Goal: Complete application form

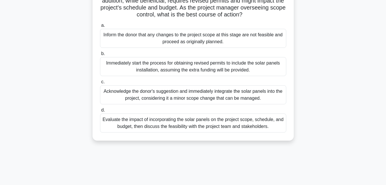
scroll to position [75, 0]
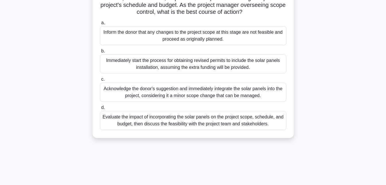
click at [207, 130] on div "Evaluate the impact of incorporating the solar panels on the project scope, sch…" at bounding box center [193, 120] width 186 height 19
click at [100, 109] on input "d. Evaluate the impact of incorporating the solar panels on the project scope, …" at bounding box center [100, 108] width 0 height 4
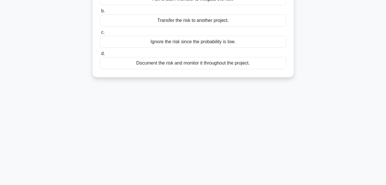
scroll to position [0, 0]
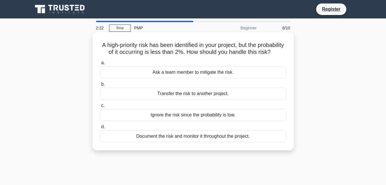
click at [188, 142] on div "Document the risk and monitor it throughout the project." at bounding box center [193, 136] width 186 height 12
click at [100, 129] on input "d. Document the risk and monitor it throughout the project." at bounding box center [100, 127] width 0 height 4
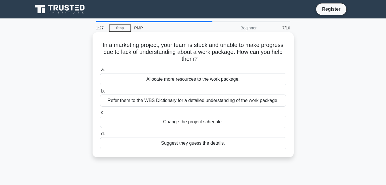
click at [250, 101] on div "Refer them to the WBS Dictionary for a detailed understanding of the work packa…" at bounding box center [193, 100] width 186 height 12
click at [100, 93] on input "b. Refer them to the WBS Dictionary for a detailed understanding of the work pa…" at bounding box center [100, 91] width 0 height 4
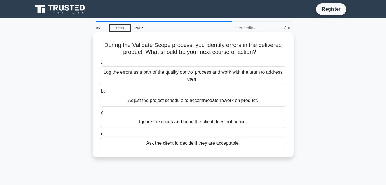
click at [182, 75] on div "Log the errors as a part of the quality control process and work with the team …" at bounding box center [193, 75] width 186 height 19
click at [100, 65] on input "a. Log the errors as a part of the quality control process and work with the te…" at bounding box center [100, 63] width 0 height 4
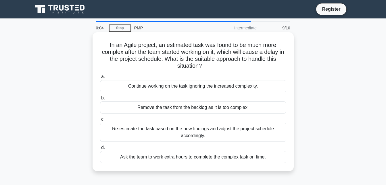
click at [189, 130] on div "Re-estimate the task based on the new findings and adjust the project schedule …" at bounding box center [193, 132] width 186 height 19
click at [100, 121] on input "c. Re-estimate the task based on the new findings and adjust the project schedu…" at bounding box center [100, 119] width 0 height 4
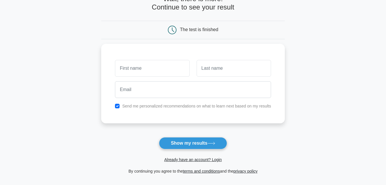
scroll to position [38, 0]
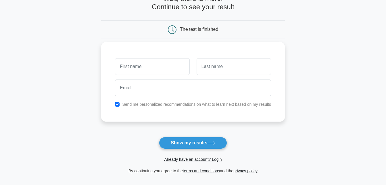
click at [168, 67] on input "text" at bounding box center [152, 66] width 75 height 17
type input "Aruna"
type input "G"
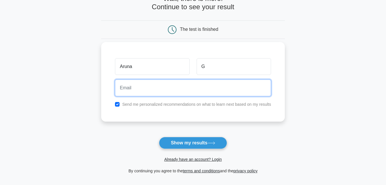
click at [154, 85] on input "email" at bounding box center [193, 87] width 156 height 17
type input "a"
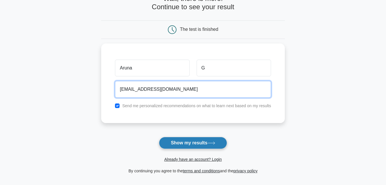
type input "[EMAIL_ADDRESS][DOMAIN_NAME]"
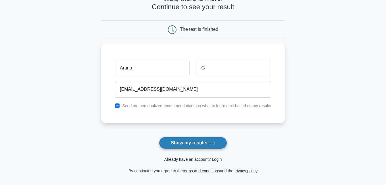
click at [187, 146] on button "Show my results" at bounding box center [193, 143] width 68 height 12
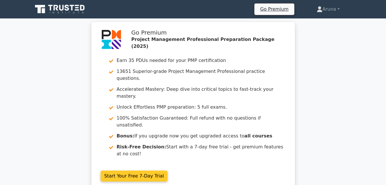
drag, startPoint x: 0, startPoint y: 0, endPoint x: 187, endPoint y: 146, distance: 237.0
click at [168, 170] on link "Start Your Free 7-Day Trial" at bounding box center [134, 175] width 67 height 11
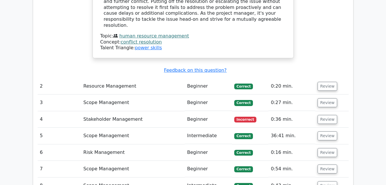
scroll to position [729, 0]
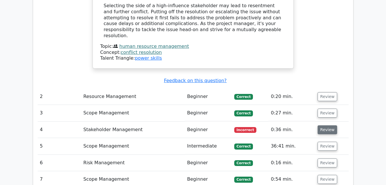
click at [327, 125] on button "Review" at bounding box center [328, 129] width 20 height 9
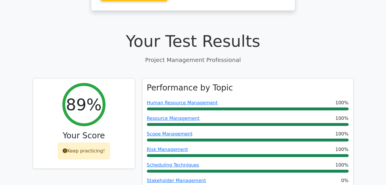
scroll to position [0, 0]
